Goal: Transaction & Acquisition: Book appointment/travel/reservation

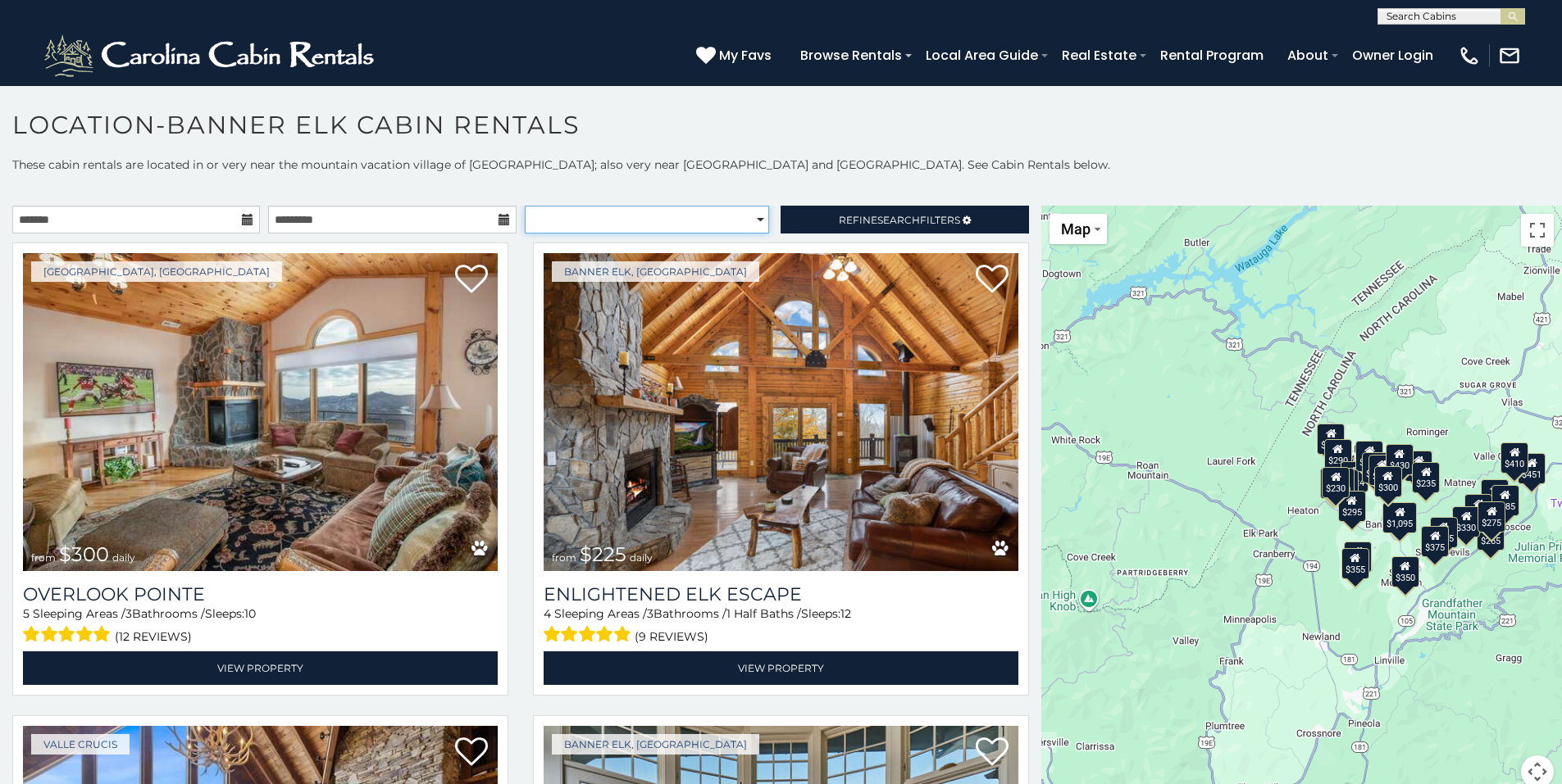
click at [624, 211] on select "**********" at bounding box center [646, 219] width 244 height 28
click at [622, 211] on select "**********" at bounding box center [646, 219] width 244 height 28
click at [949, 227] on link "Refine Search Filters" at bounding box center [904, 219] width 248 height 28
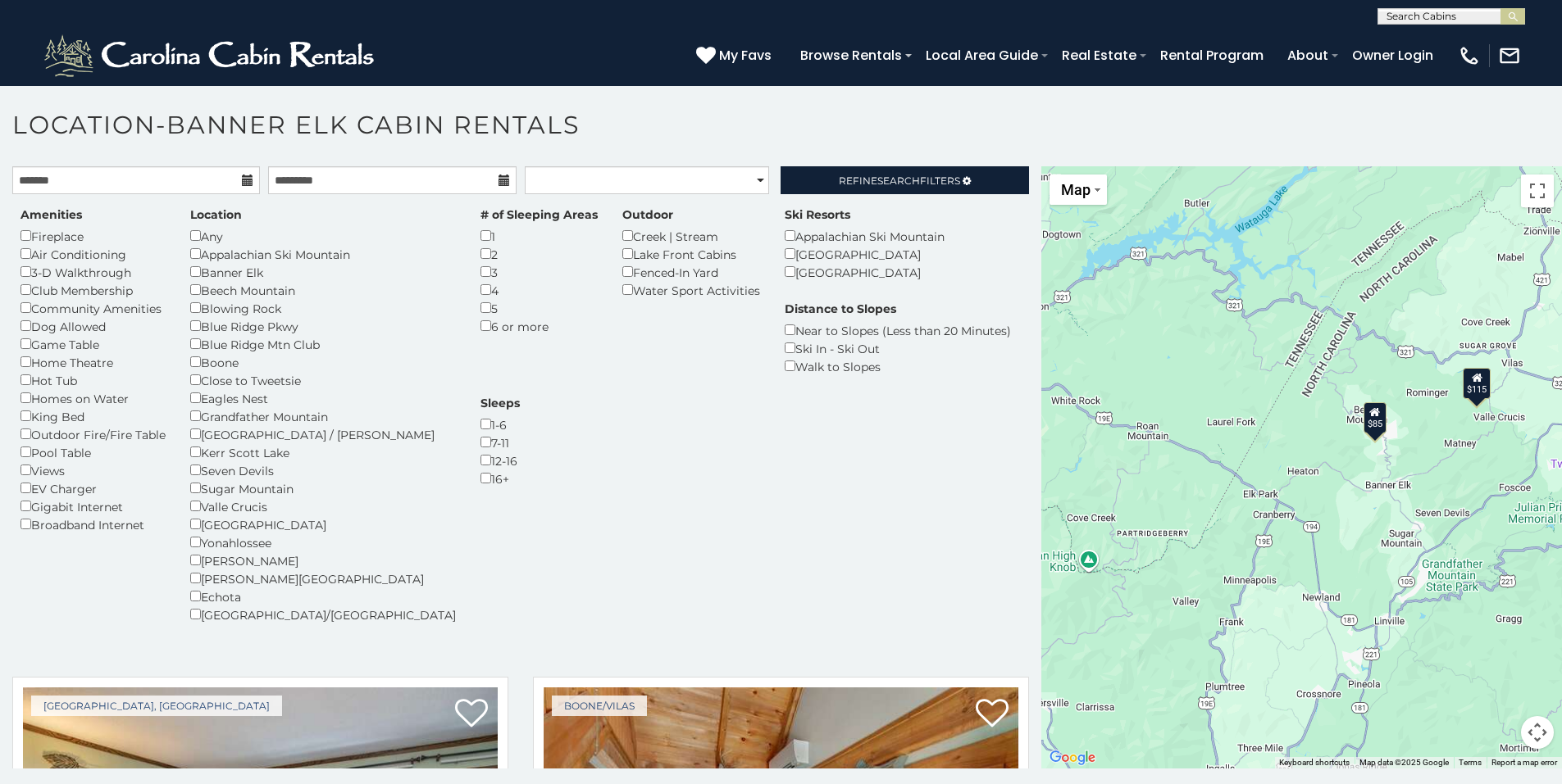
click at [243, 183] on icon at bounding box center [247, 180] width 11 height 11
click at [208, 179] on input "text" at bounding box center [135, 180] width 248 height 28
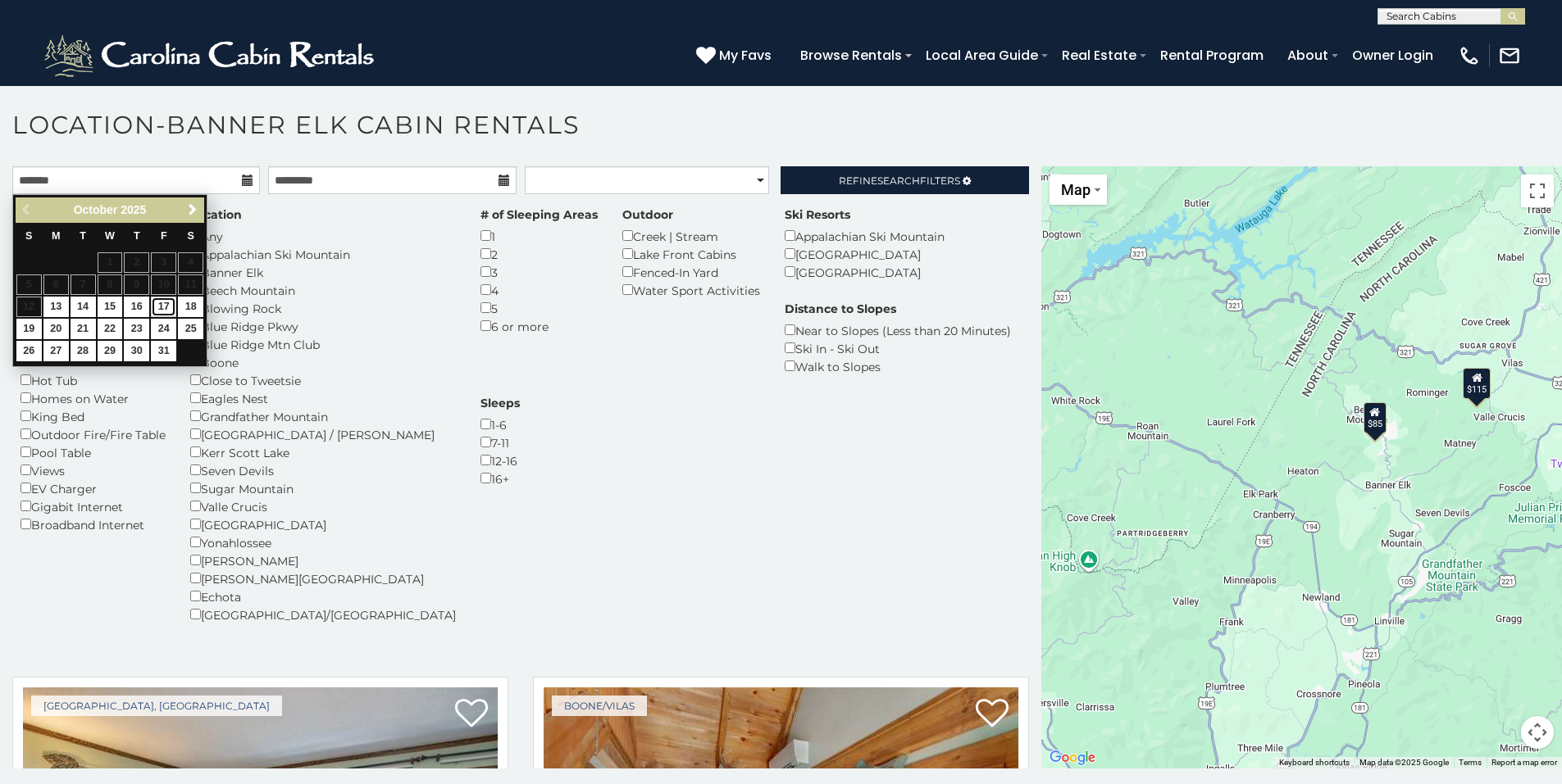
click at [162, 308] on link "17" at bounding box center [164, 307] width 26 height 21
type input "**********"
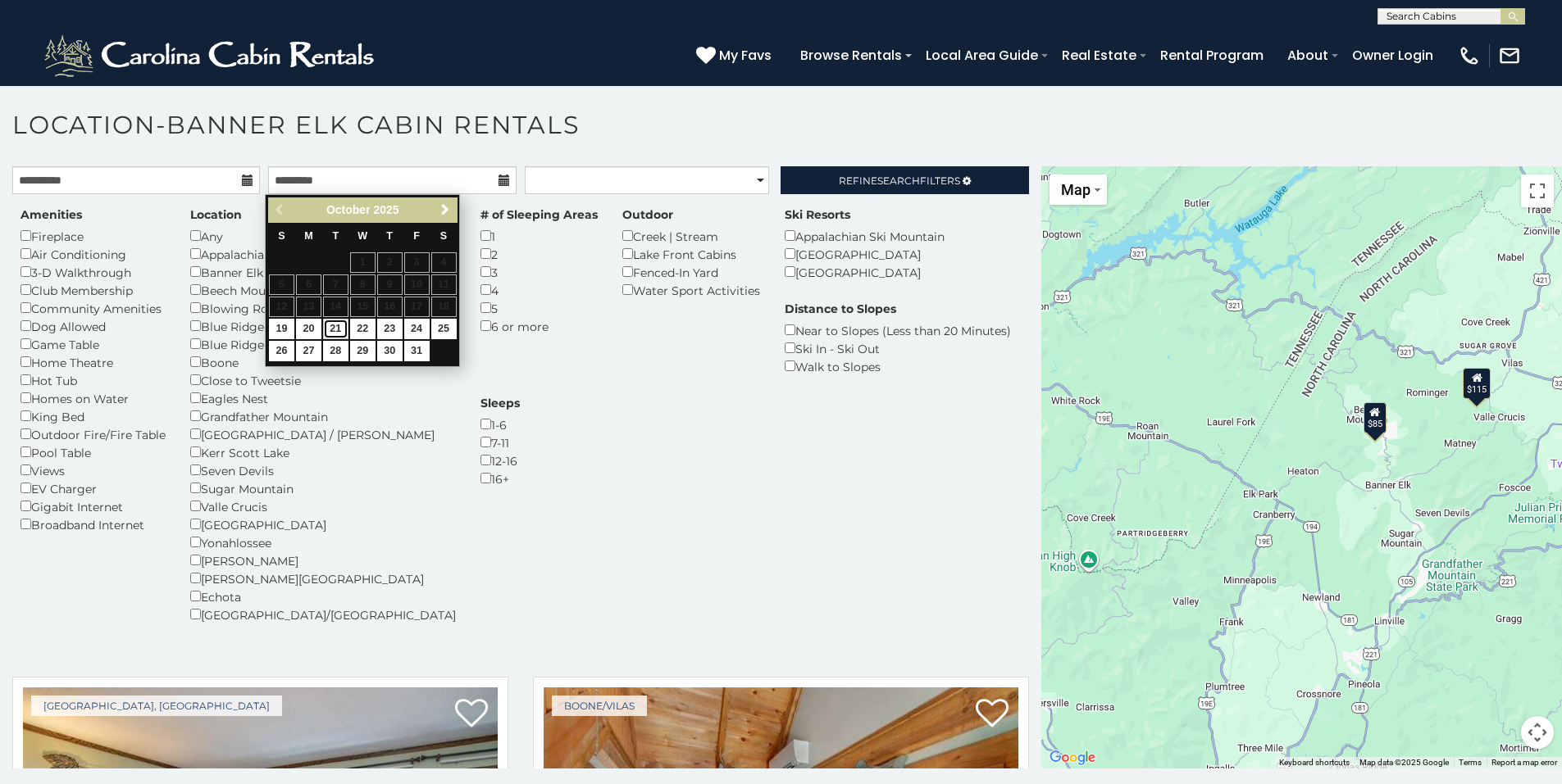
click at [331, 328] on link "21" at bounding box center [336, 329] width 26 height 21
type input "**********"
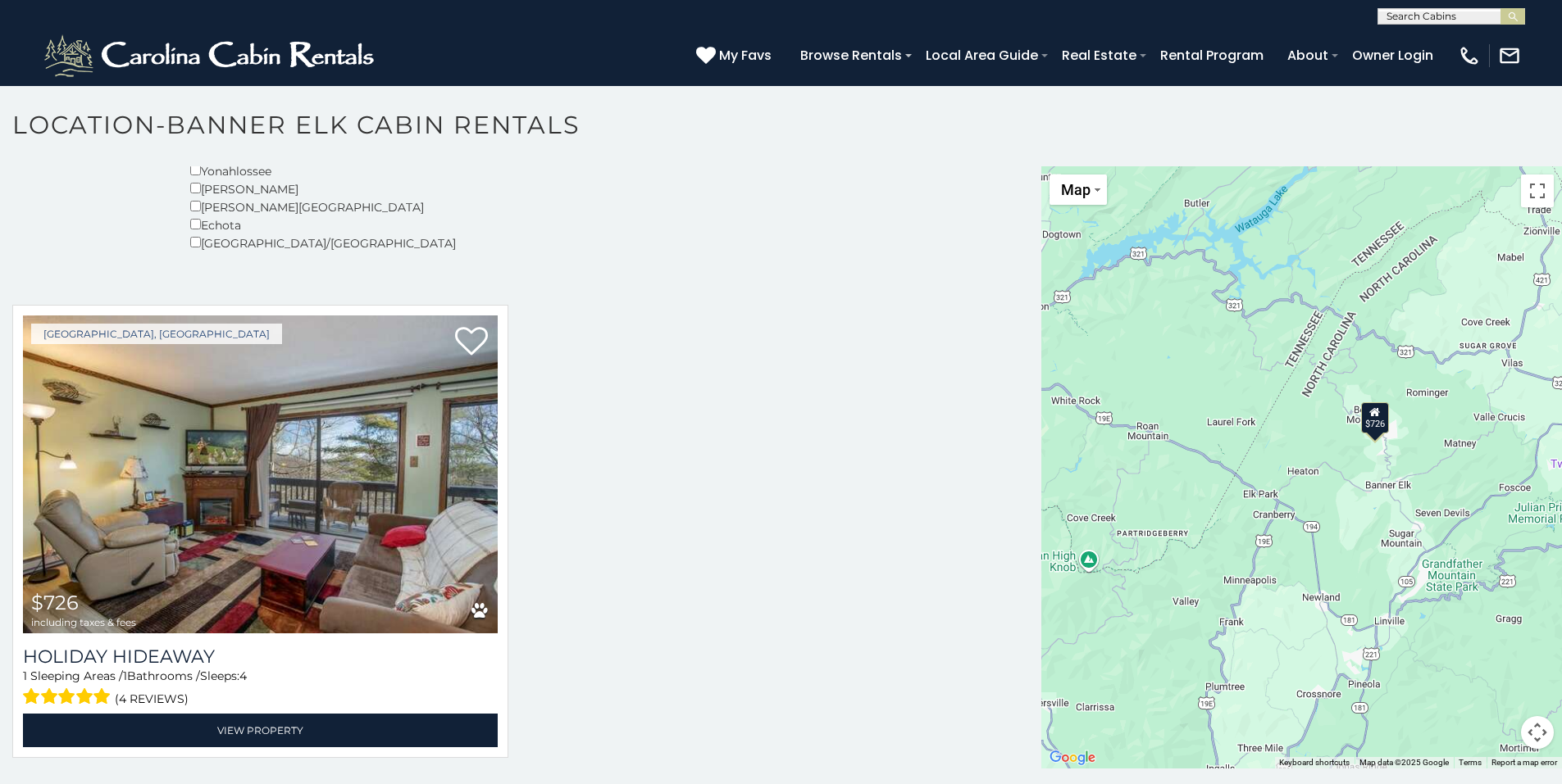
scroll to position [376, 0]
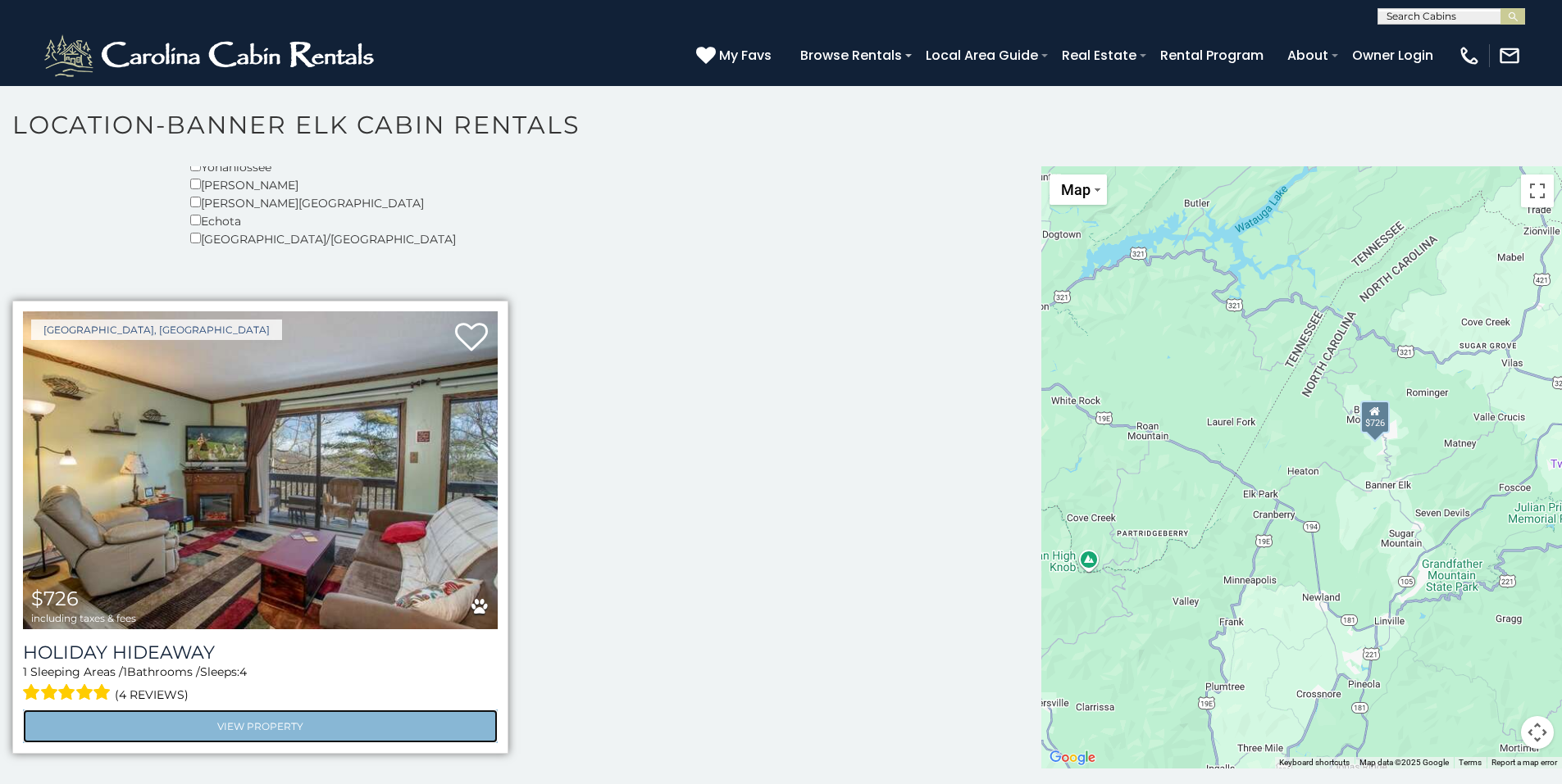
click at [328, 721] on link "View Property" at bounding box center [261, 726] width 475 height 33
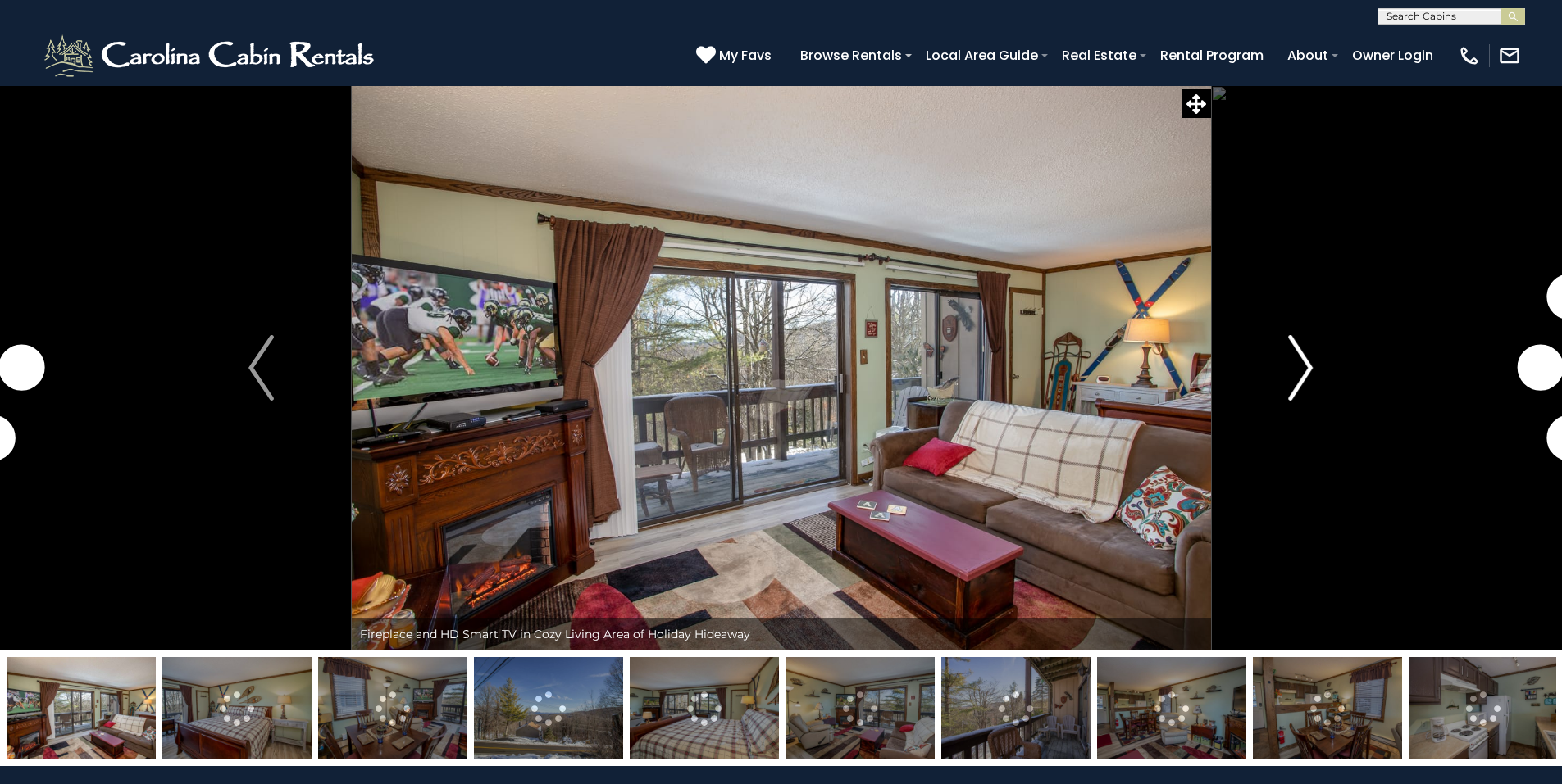
click at [1289, 382] on img "Next" at bounding box center [1300, 368] width 25 height 66
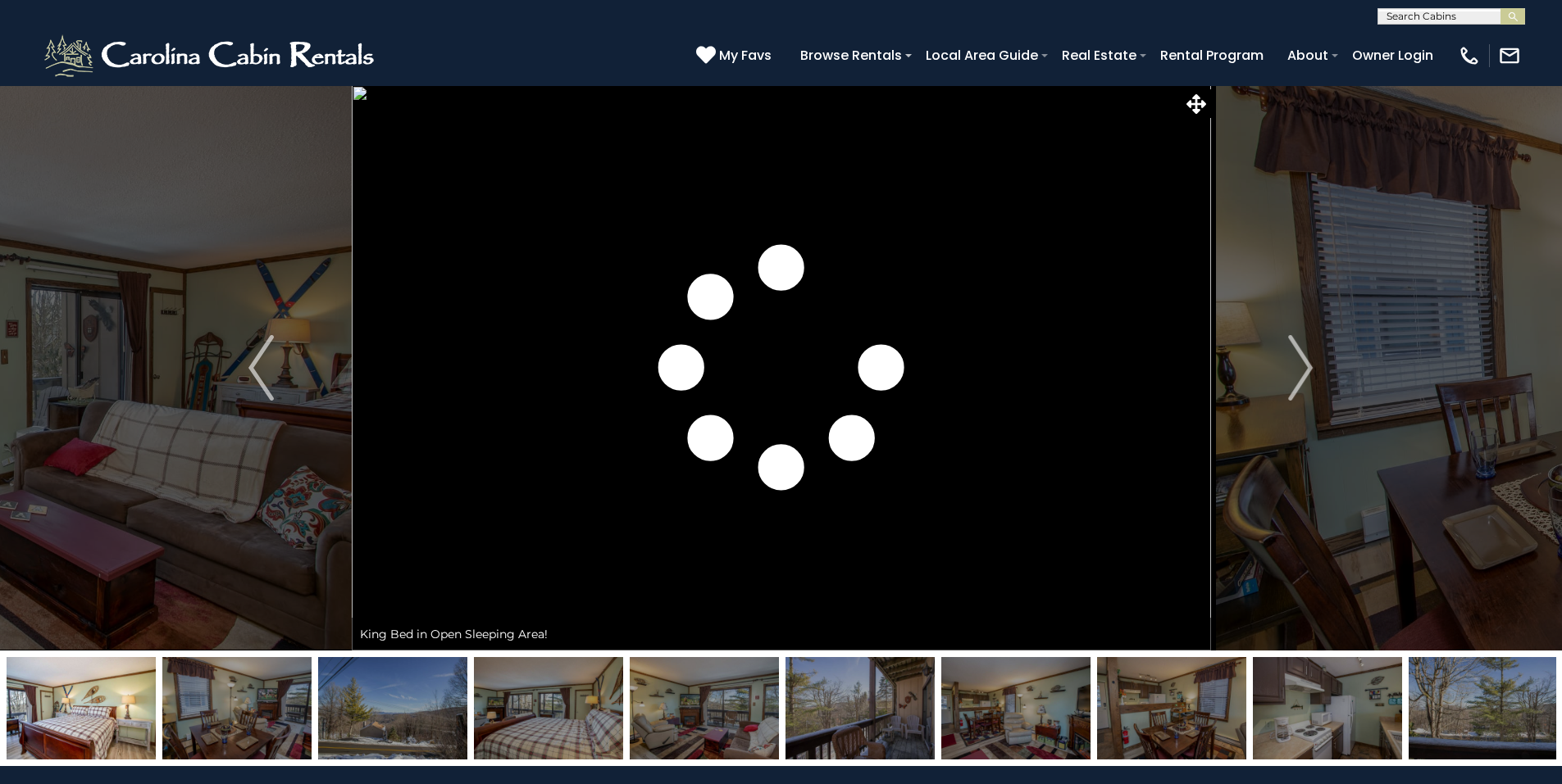
click at [1239, 752] on img at bounding box center [1172, 709] width 149 height 103
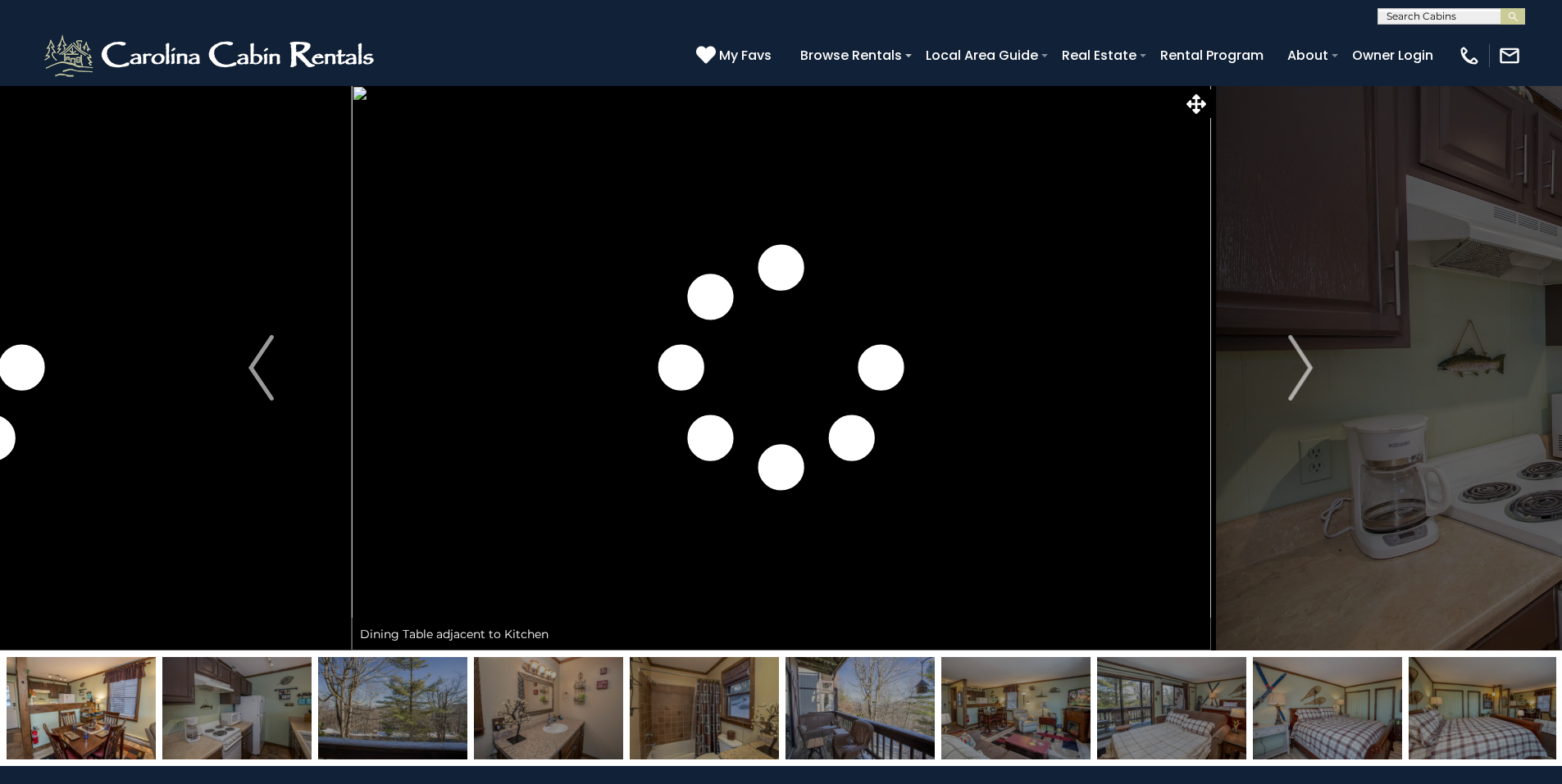
click at [1178, 721] on img at bounding box center [1172, 709] width 149 height 103
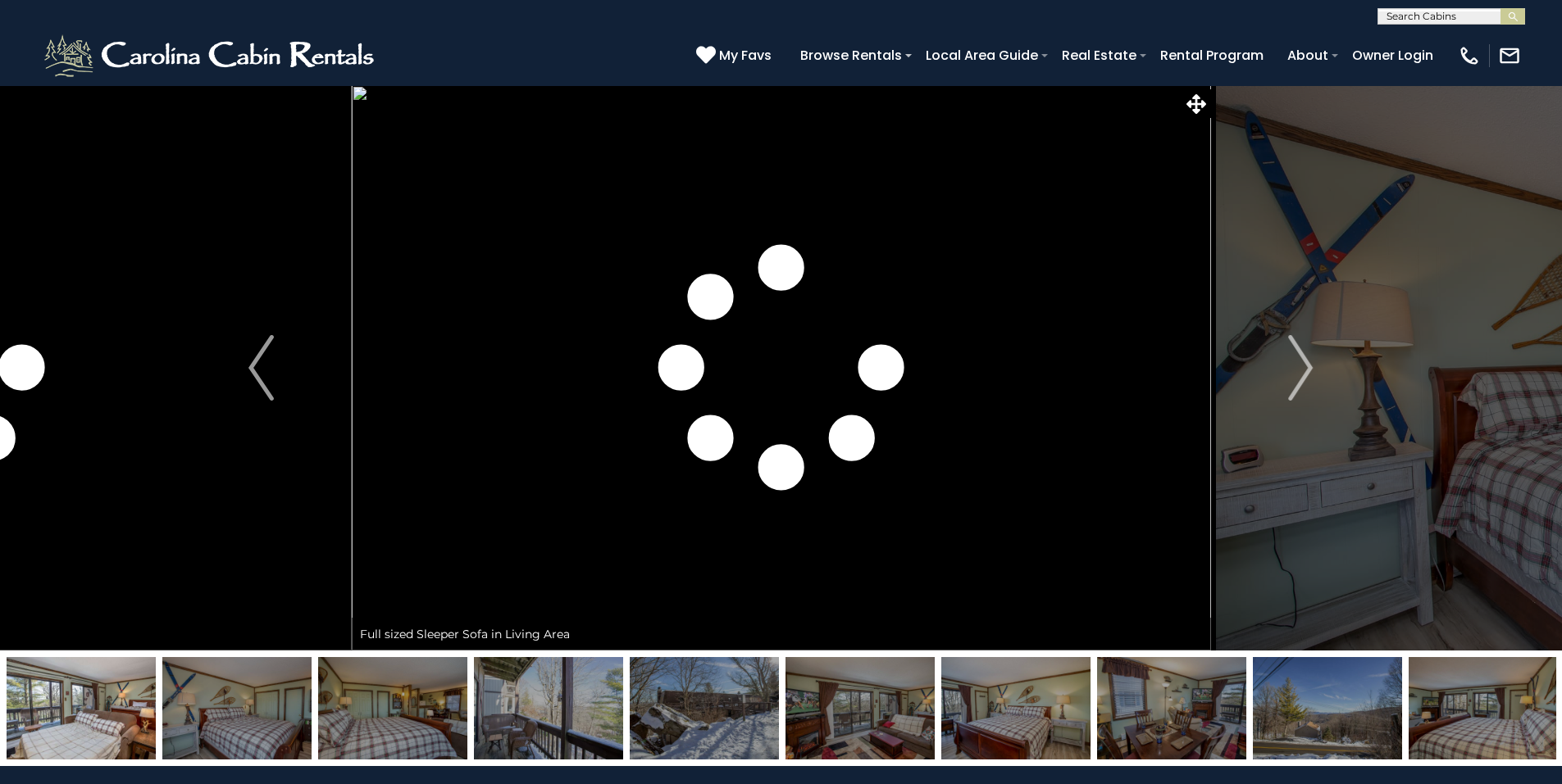
click at [1177, 721] on img at bounding box center [1172, 709] width 149 height 103
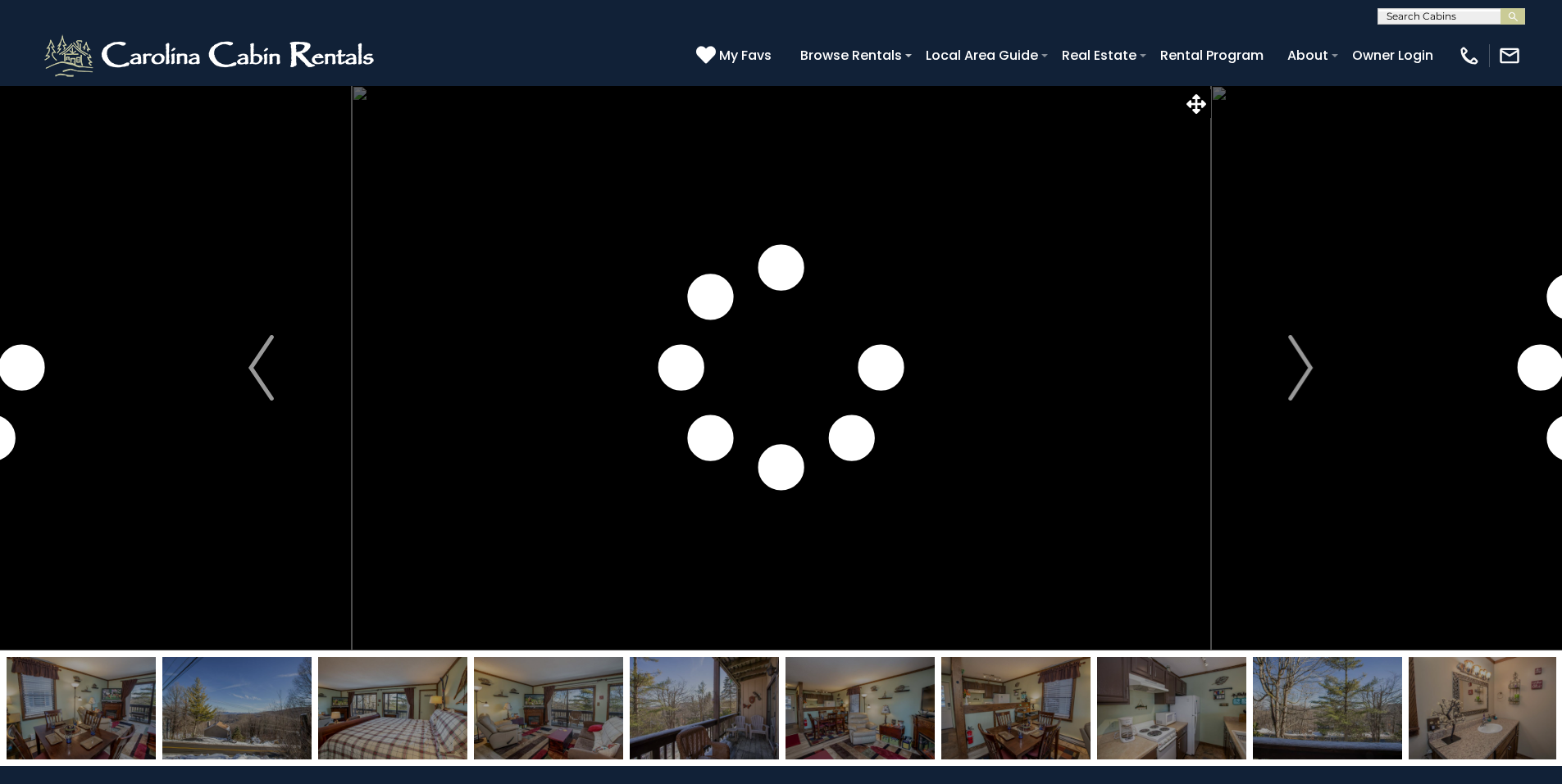
click at [1177, 721] on img at bounding box center [1172, 709] width 149 height 103
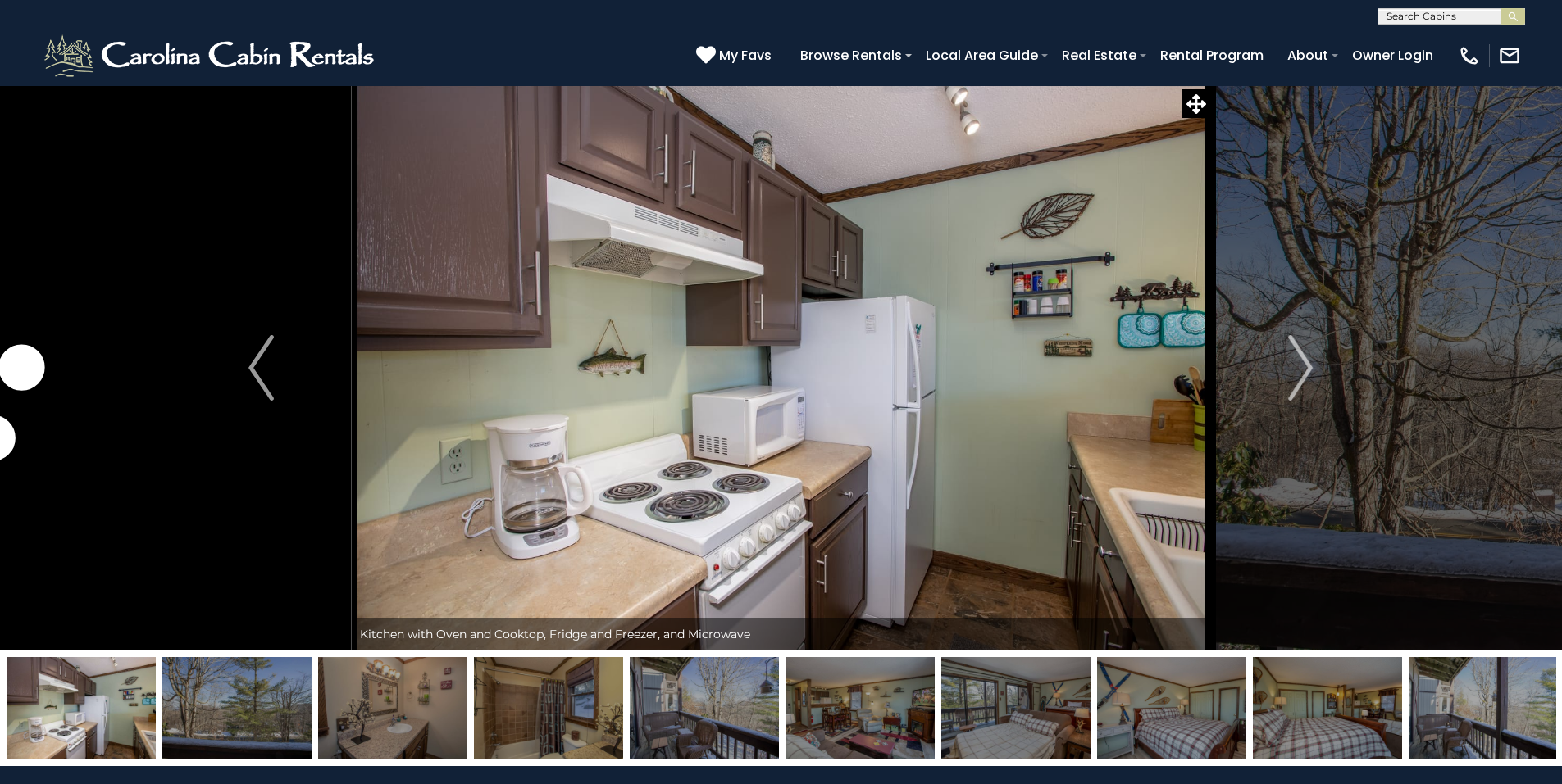
click at [1177, 721] on img at bounding box center [1172, 709] width 149 height 103
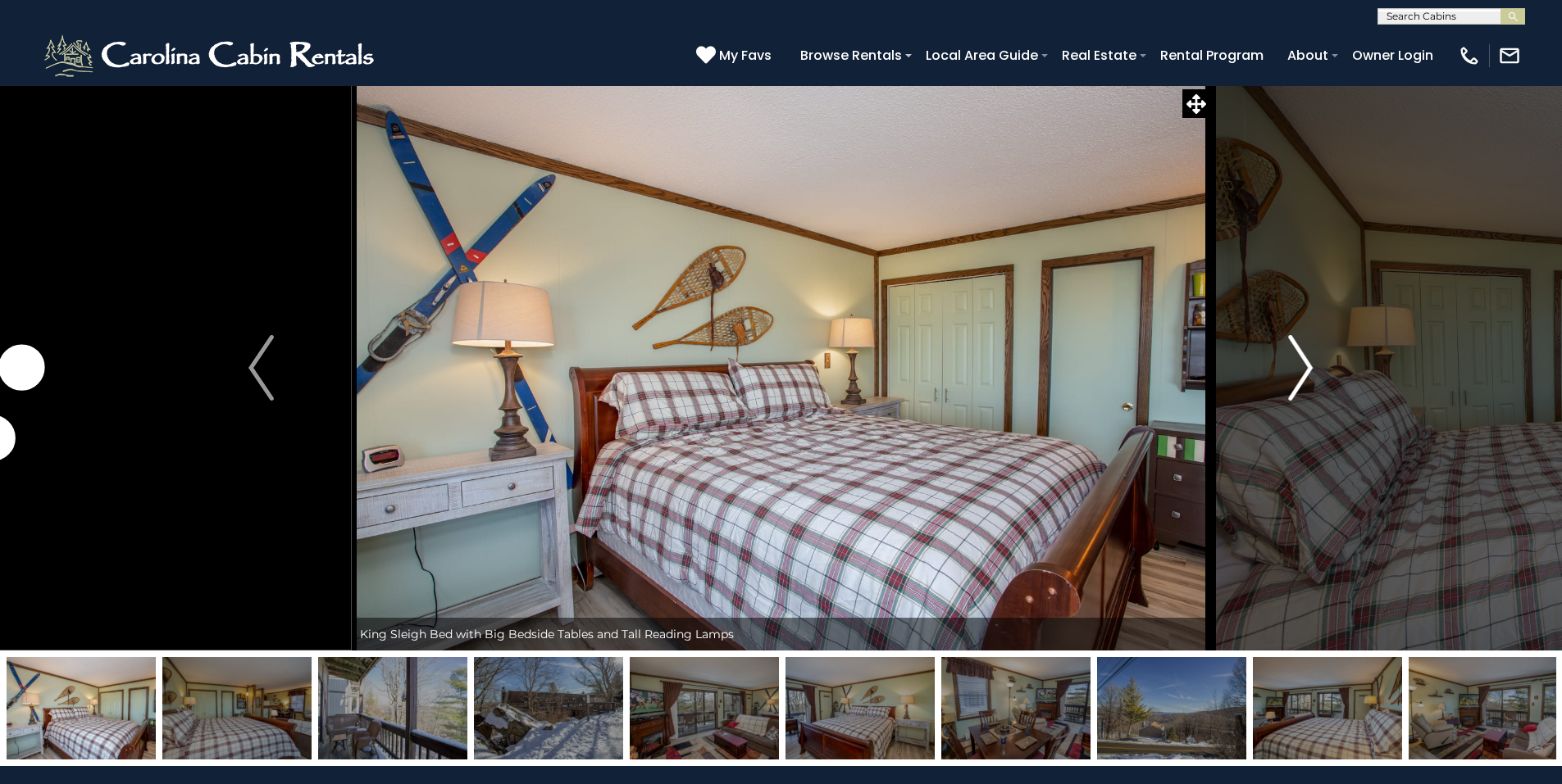
click at [1313, 367] on button "Next" at bounding box center [1301, 368] width 180 height 566
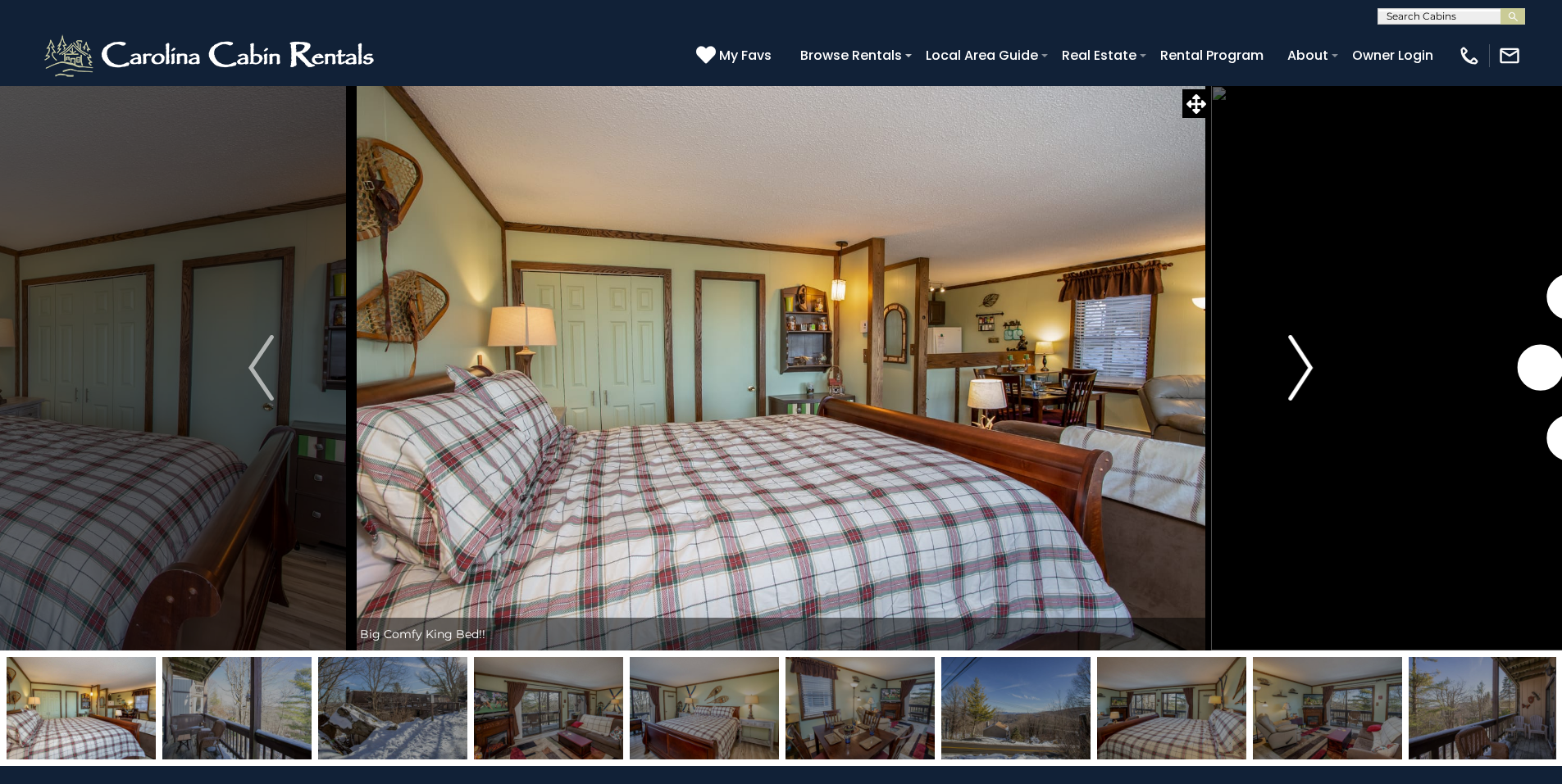
click at [1312, 367] on img "Next" at bounding box center [1300, 368] width 25 height 66
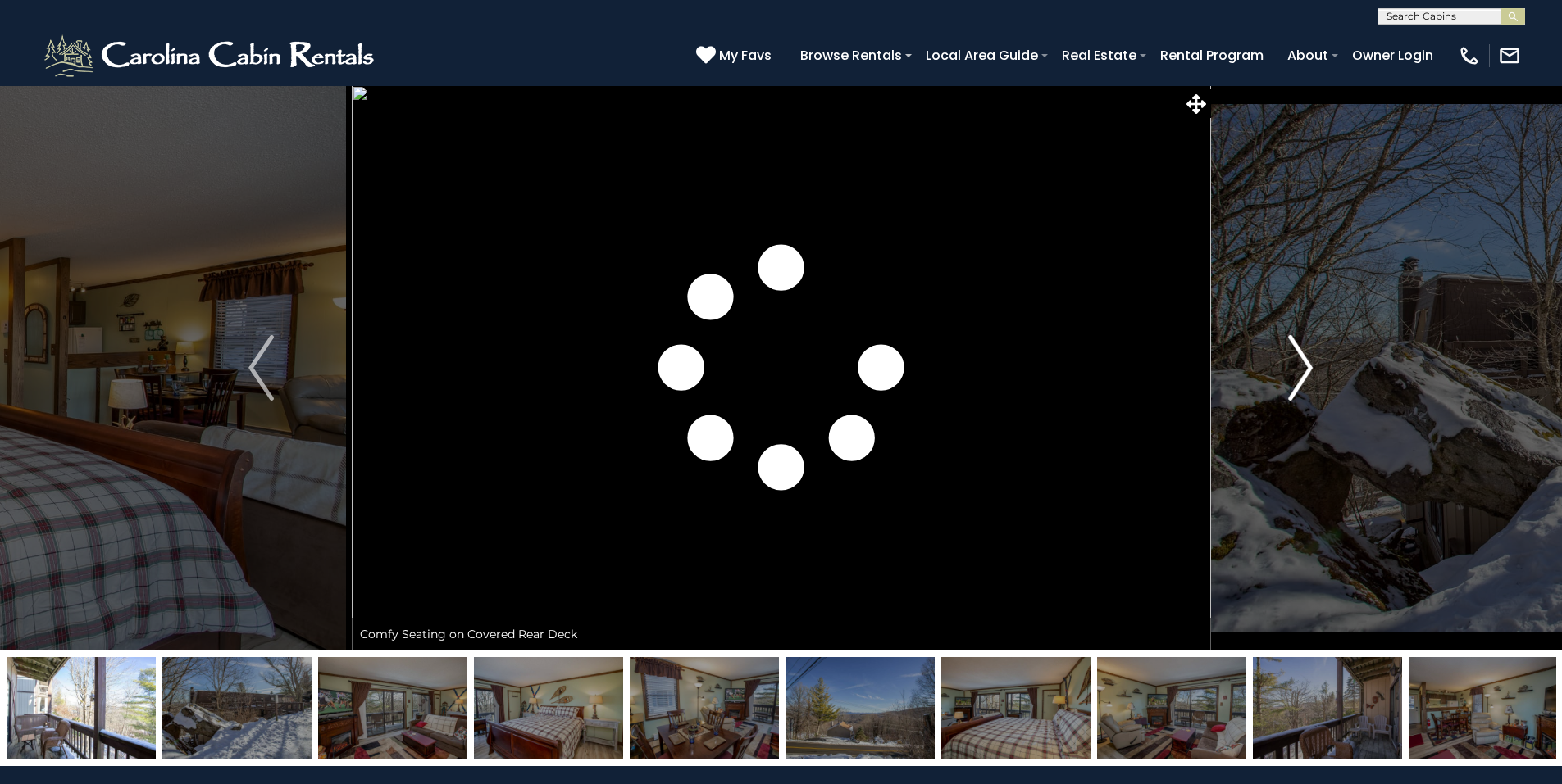
click at [1312, 367] on img "Next" at bounding box center [1300, 368] width 25 height 66
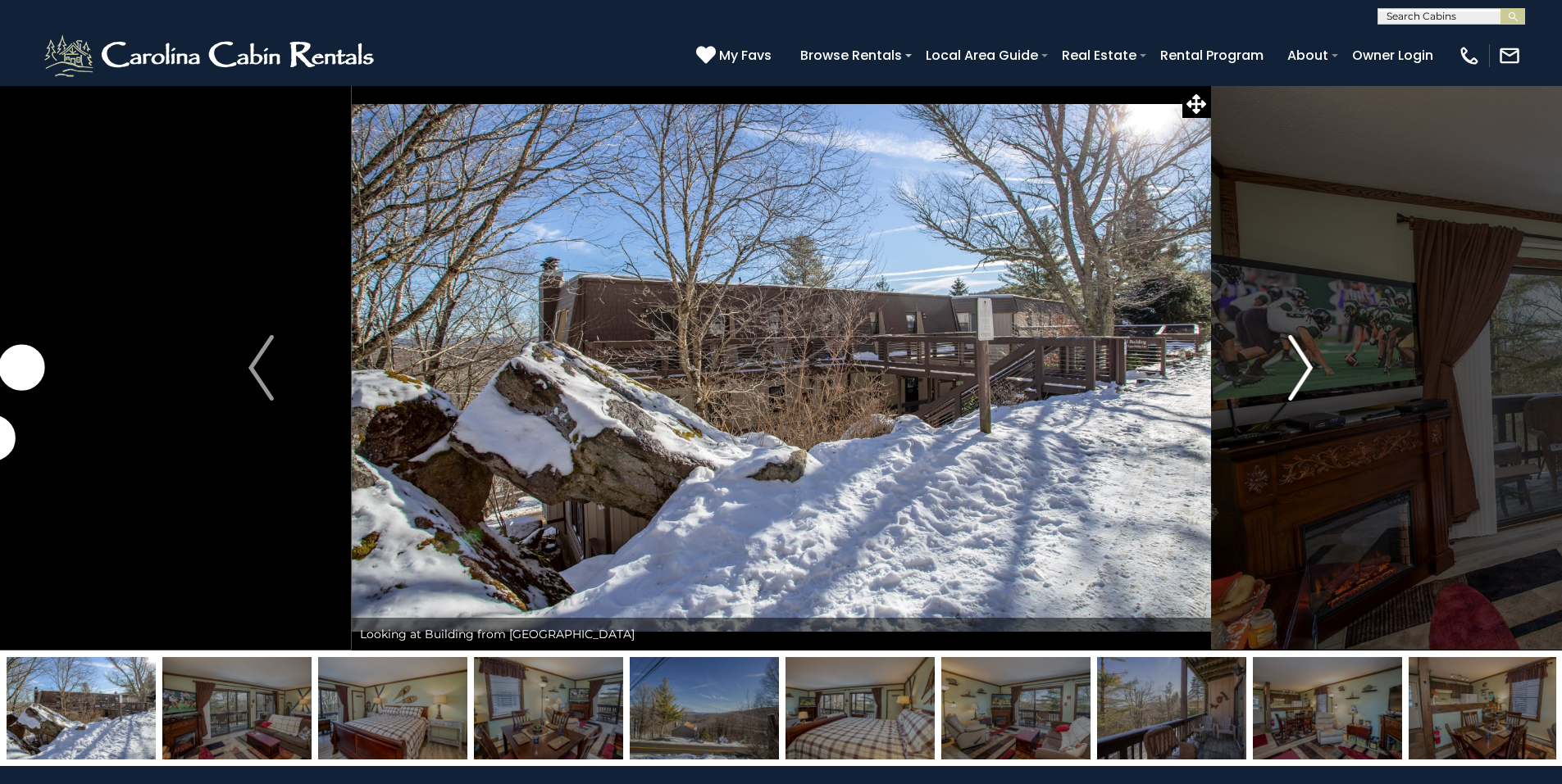
click at [1312, 367] on img "Next" at bounding box center [1300, 368] width 25 height 66
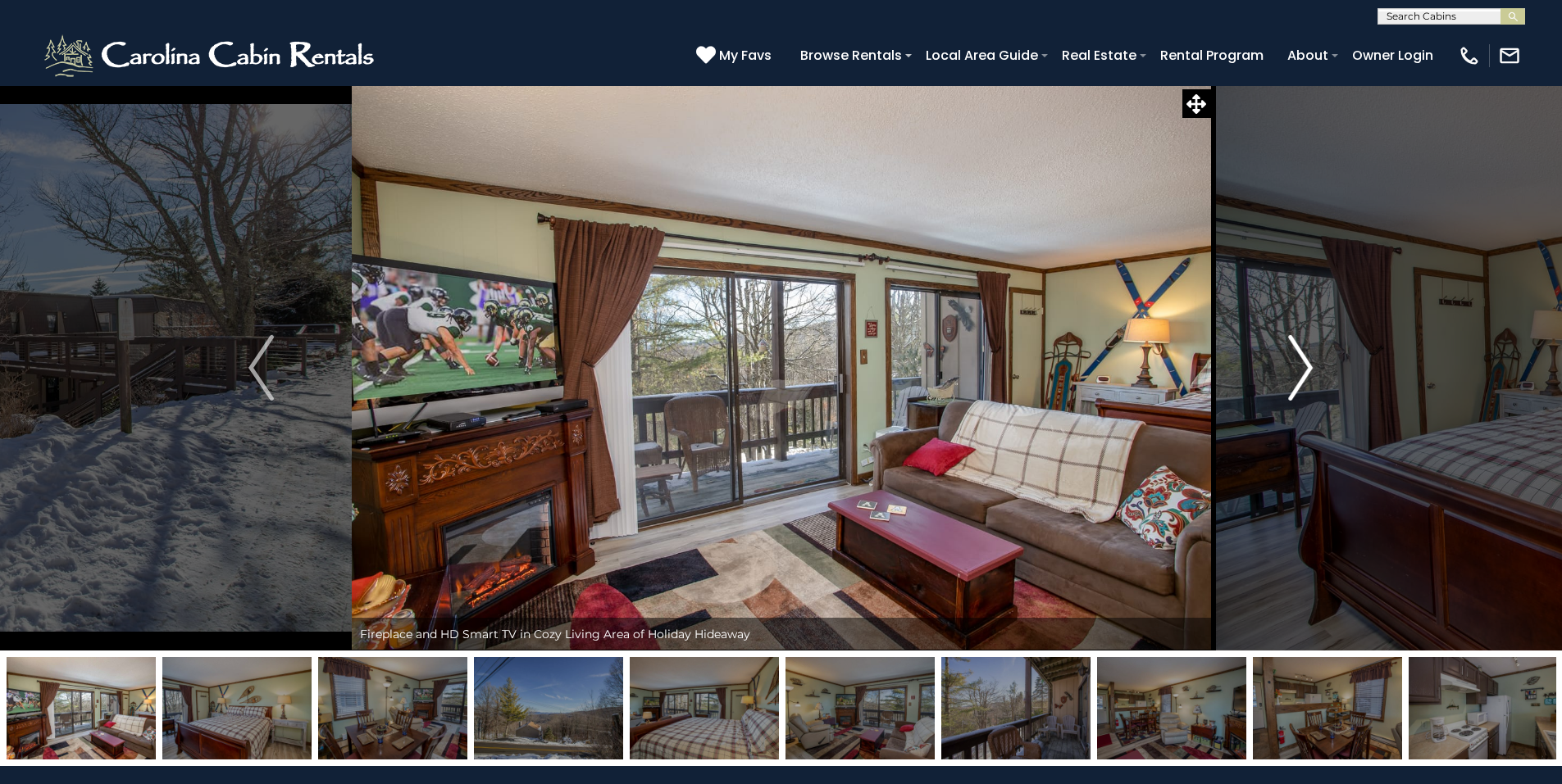
click at [1312, 367] on img "Next" at bounding box center [1300, 368] width 25 height 66
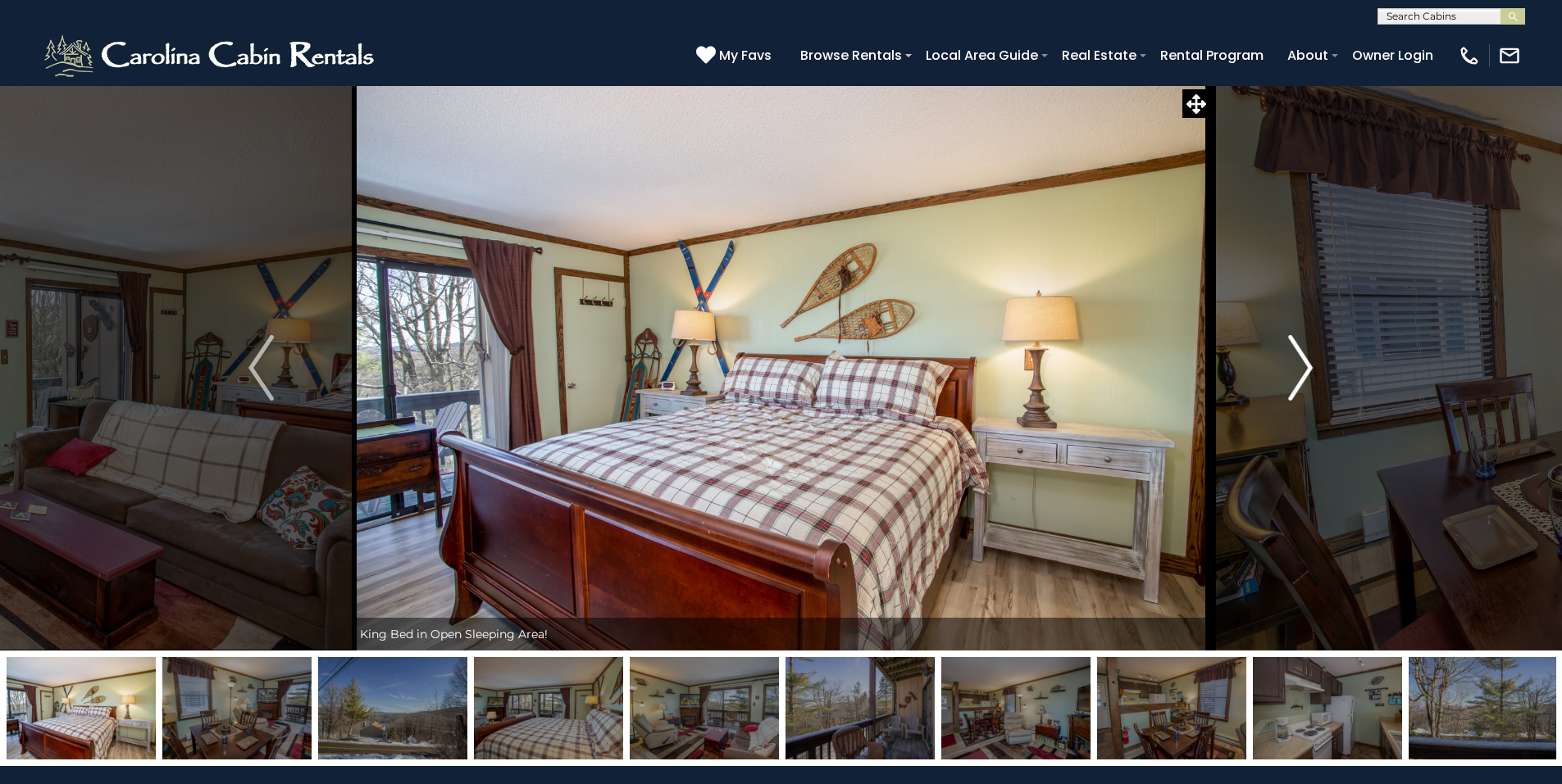
click at [1312, 367] on img "Next" at bounding box center [1300, 368] width 25 height 66
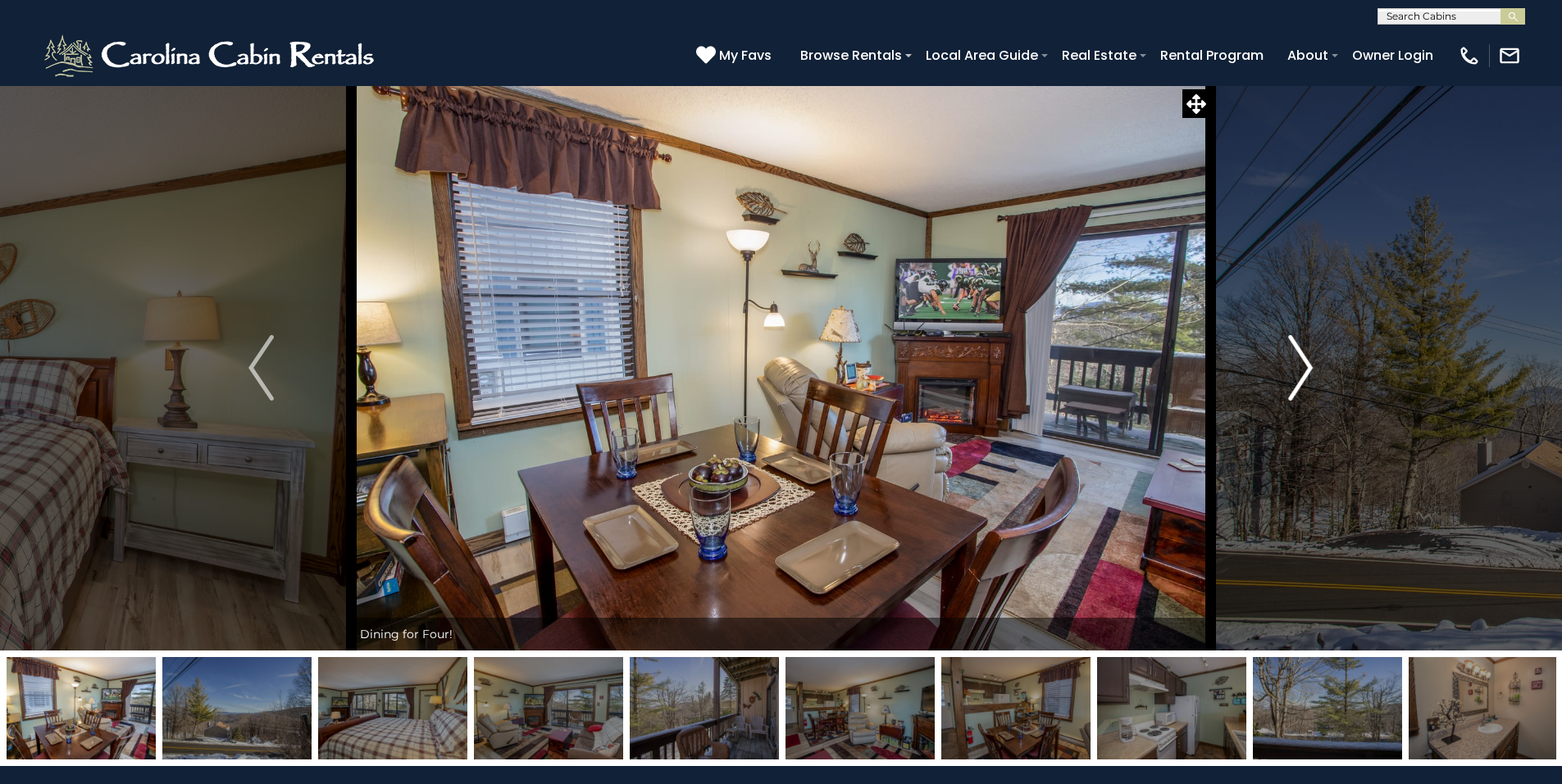
click at [1312, 367] on img "Next" at bounding box center [1300, 368] width 25 height 66
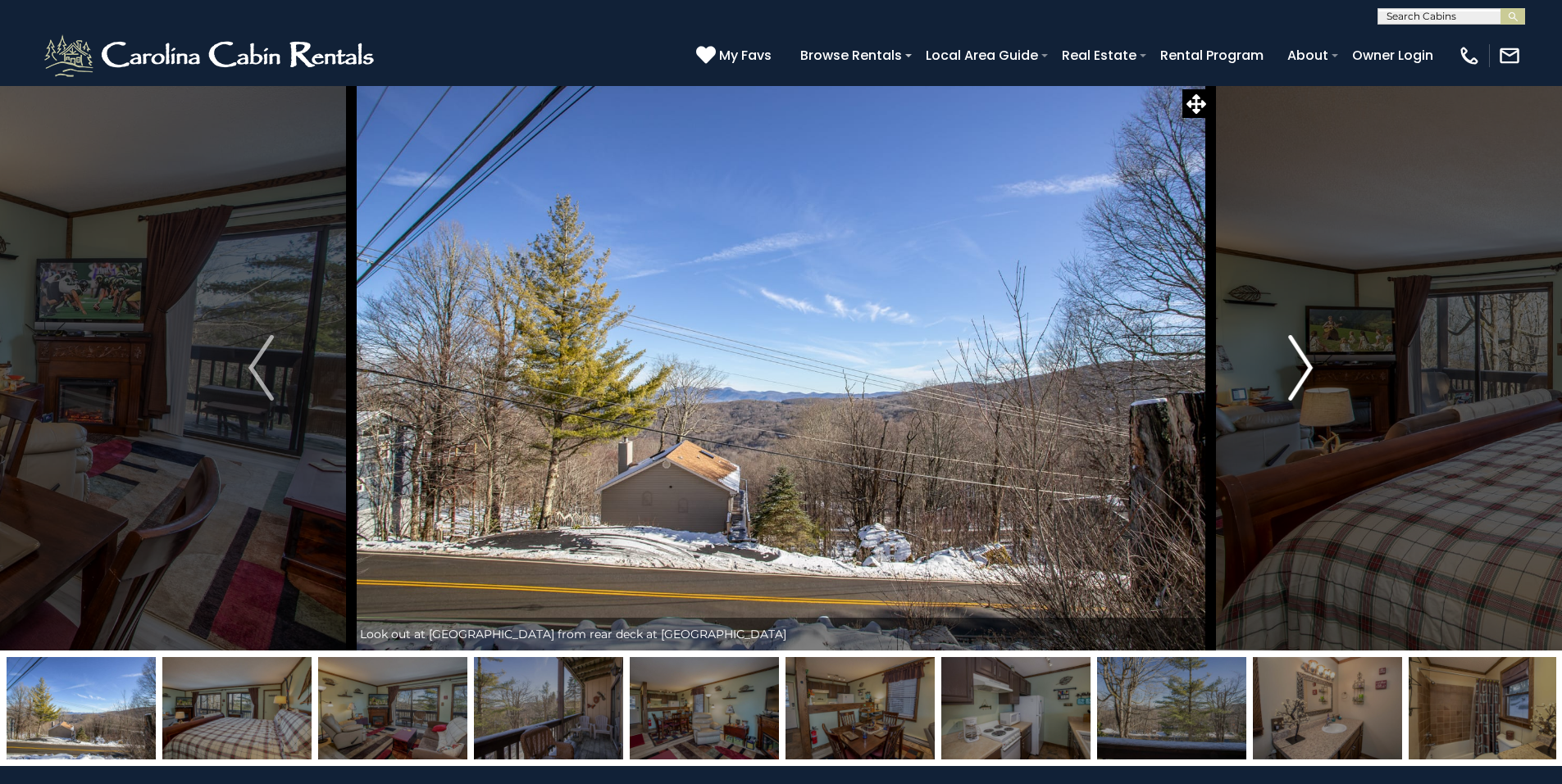
click at [1312, 367] on img "Next" at bounding box center [1300, 368] width 25 height 66
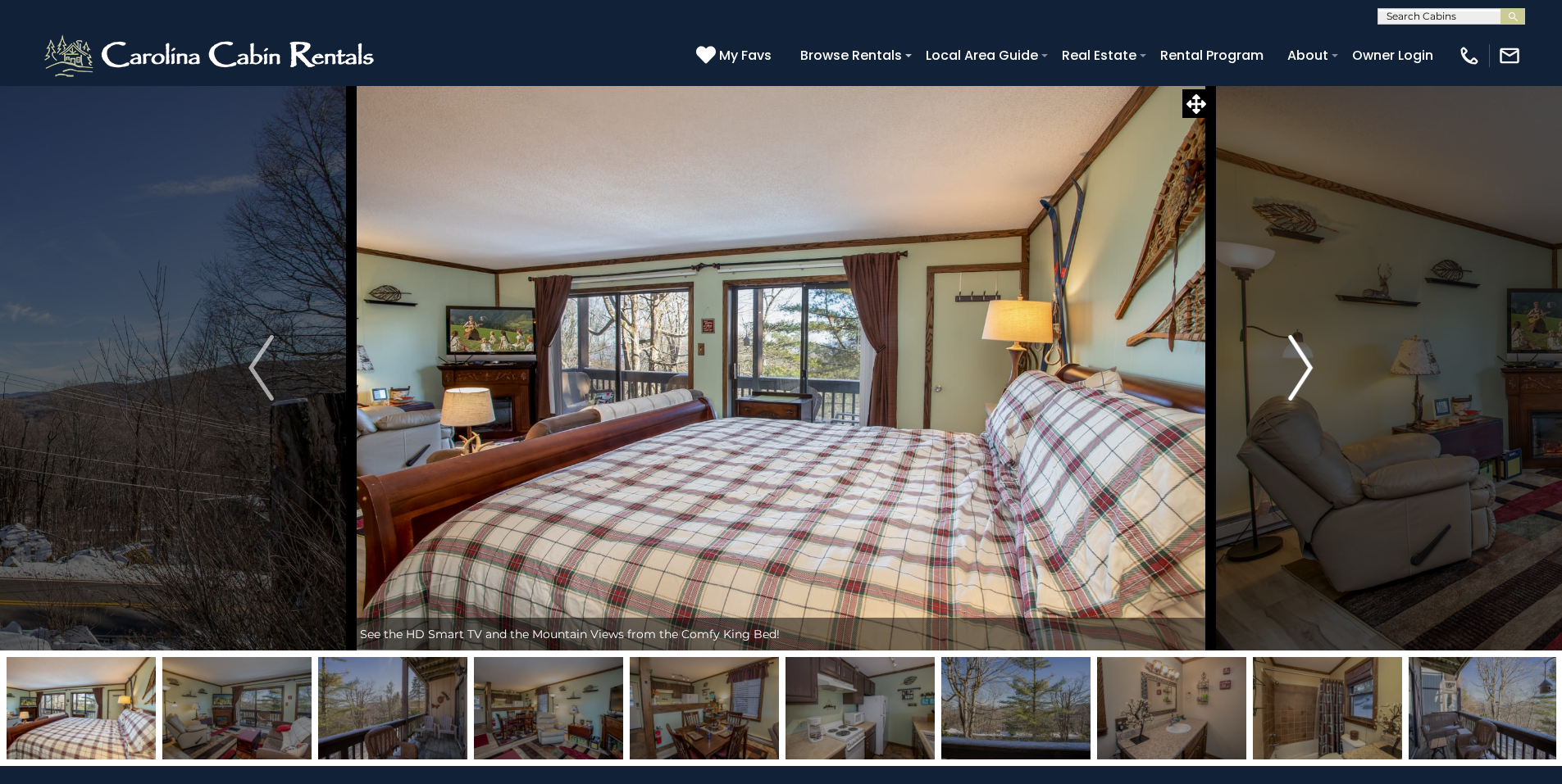
click at [1312, 367] on img "Next" at bounding box center [1300, 368] width 25 height 66
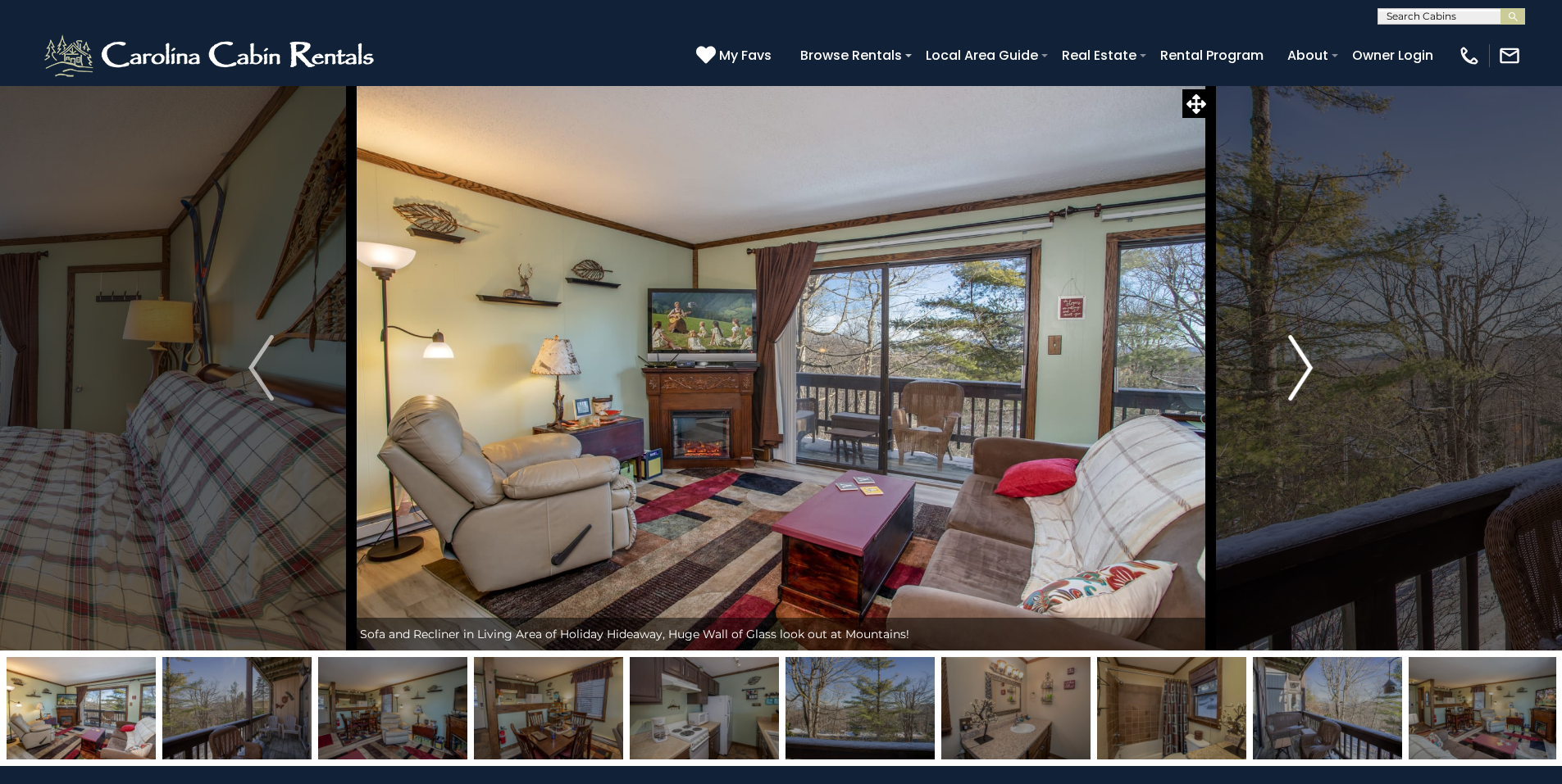
click at [1312, 367] on img "Next" at bounding box center [1300, 368] width 25 height 66
